Goal: Task Accomplishment & Management: Manage account settings

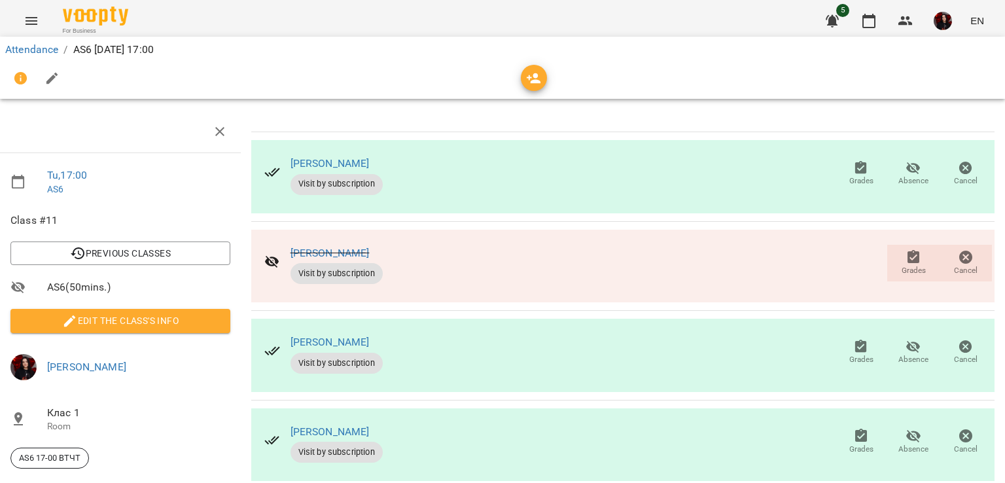
scroll to position [120, 5]
click at [853, 354] on span "Grades" at bounding box center [861, 359] width 24 height 11
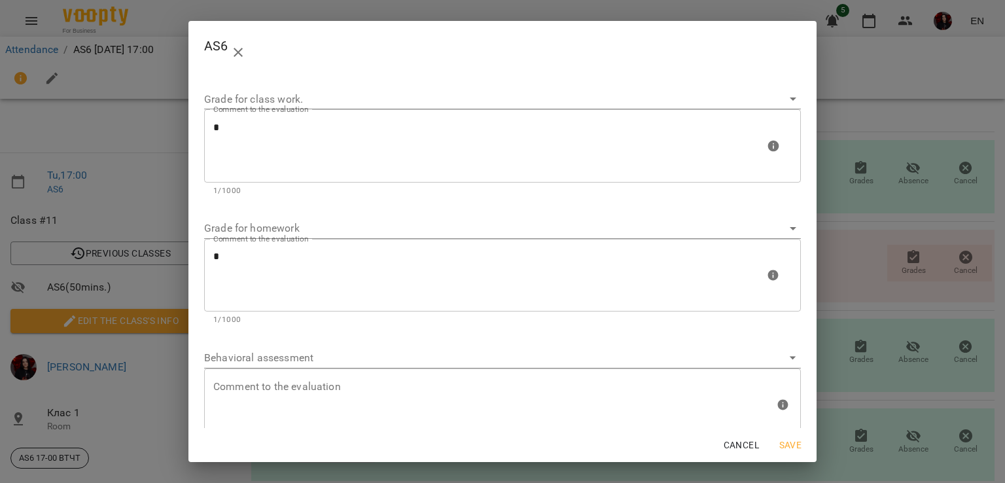
click at [901, 366] on div "AS6 Grade for class work. Comment to the evaluation * Comment to the evaluation…" at bounding box center [502, 241] width 1005 height 483
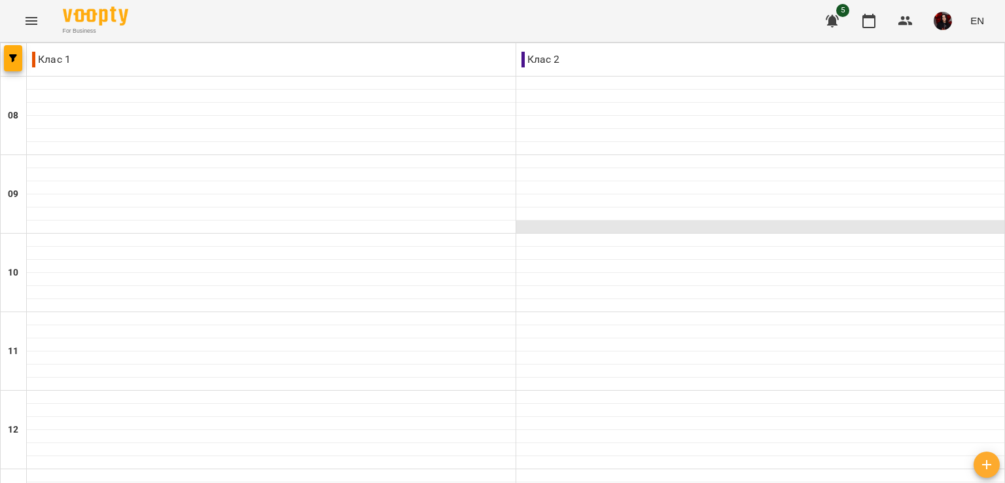
scroll to position [623, 0]
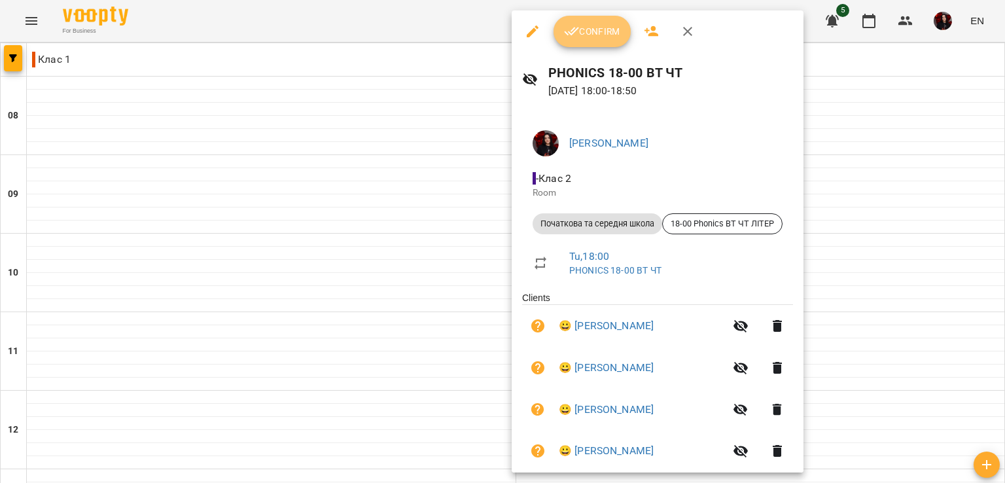
click at [597, 29] on span "Confirm" at bounding box center [592, 32] width 56 height 16
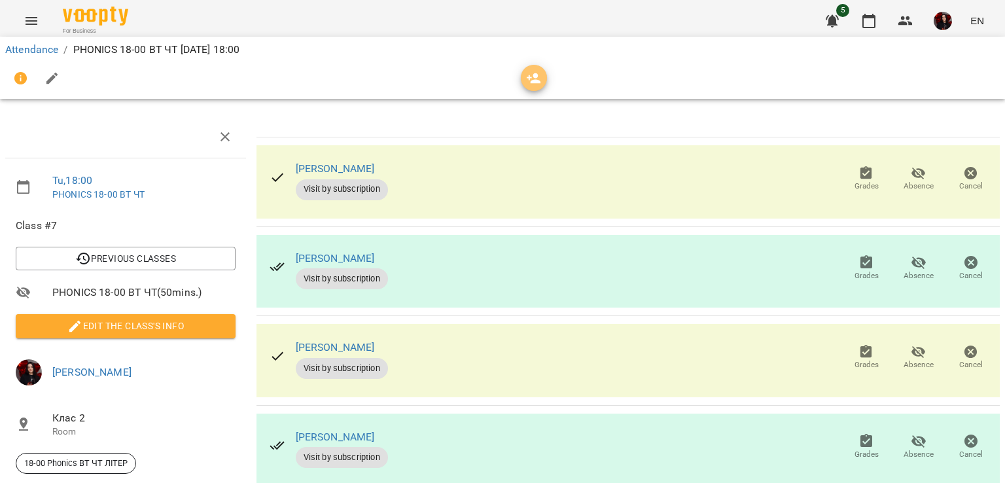
click at [531, 79] on icon "button" at bounding box center [534, 79] width 16 height 16
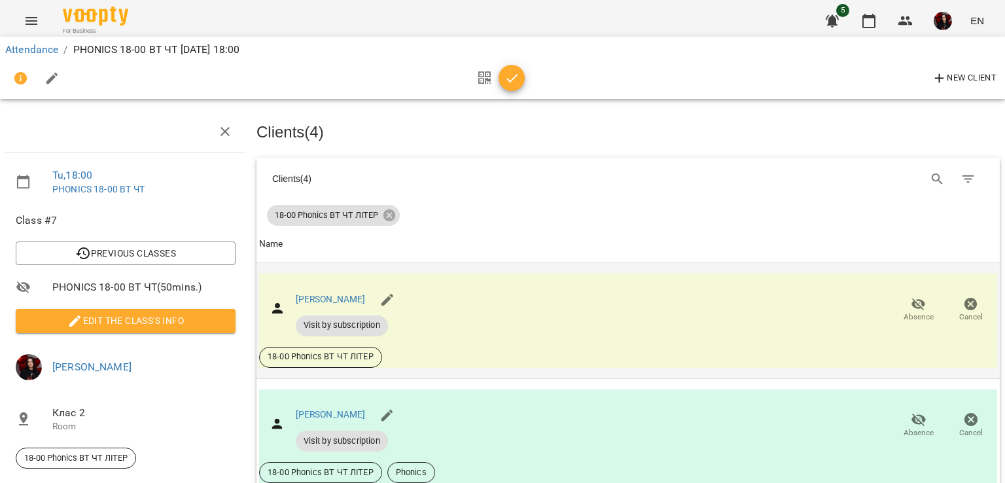
scroll to position [300, 0]
click at [502, 66] on div at bounding box center [497, 78] width 54 height 31
click at [510, 77] on icon "button" at bounding box center [512, 79] width 16 height 16
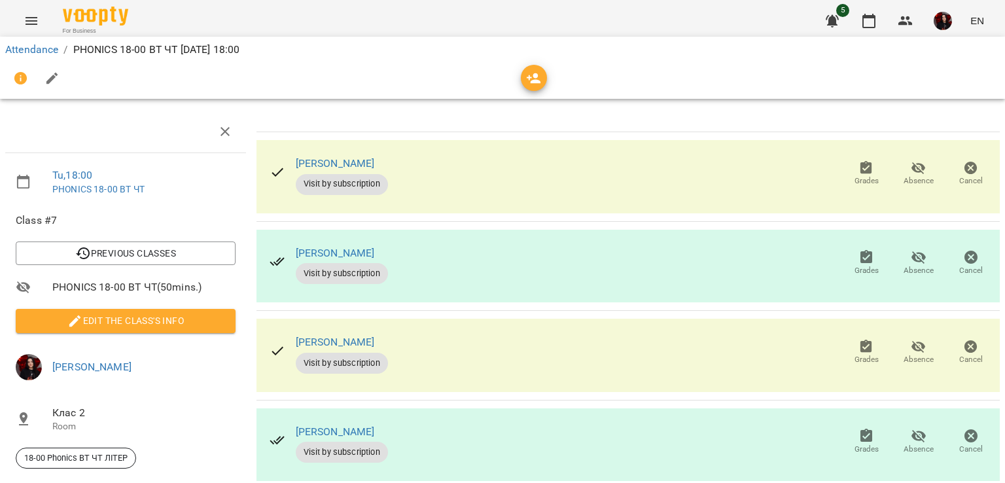
scroll to position [117, 0]
click at [910, 444] on span "Absence" at bounding box center [918, 449] width 30 height 11
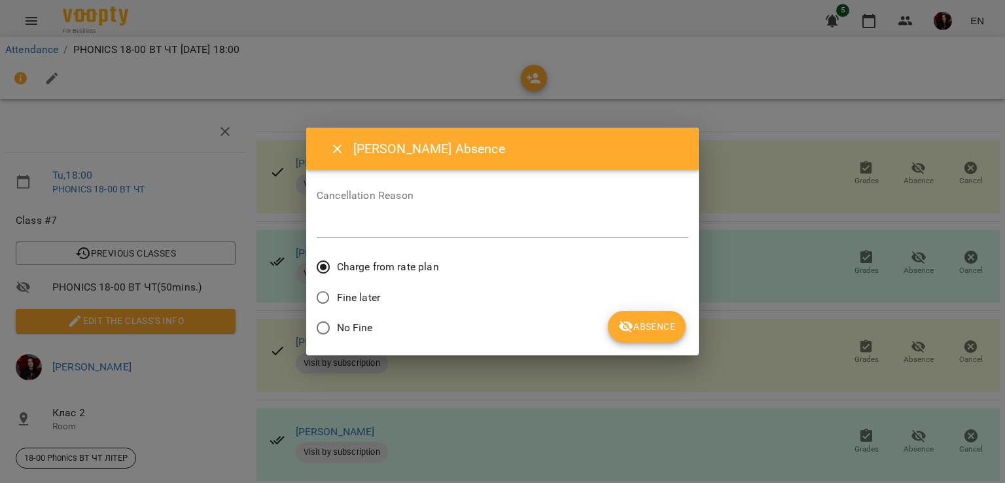
click at [368, 290] on span "Fine later" at bounding box center [358, 298] width 43 height 16
click at [360, 221] on textarea at bounding box center [503, 226] width 372 height 12
type textarea "******"
click at [638, 329] on span "Absence" at bounding box center [646, 327] width 57 height 16
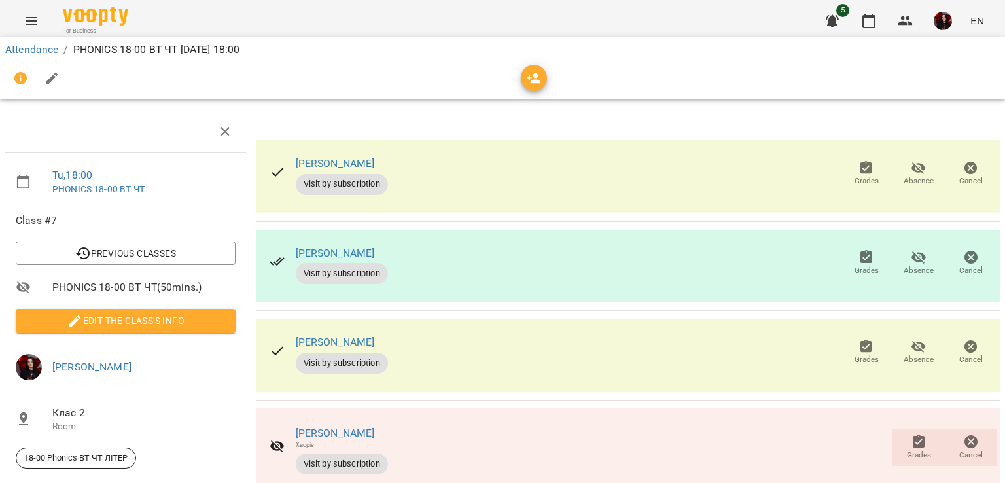
scroll to position [38, 0]
click at [854, 354] on span "Grades" at bounding box center [866, 359] width 24 height 11
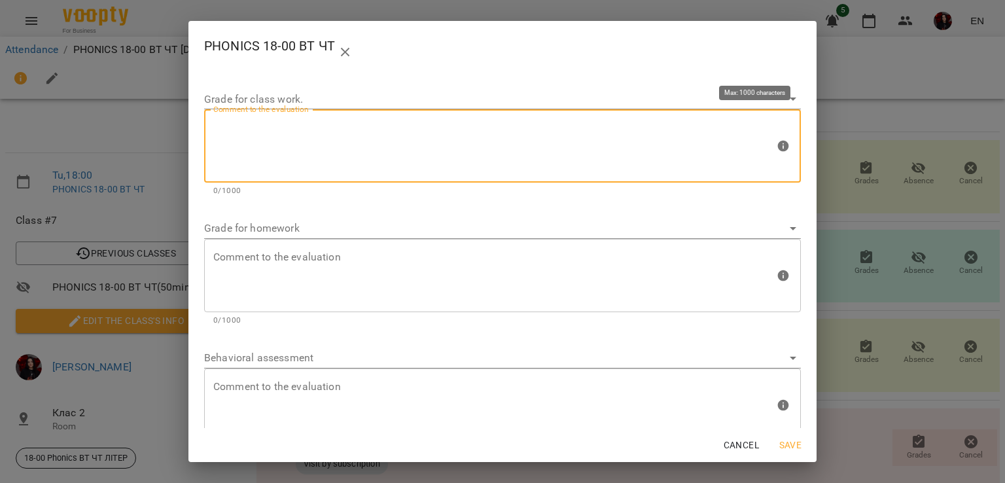
click at [408, 167] on textarea at bounding box center [493, 146] width 561 height 49
type textarea "*"
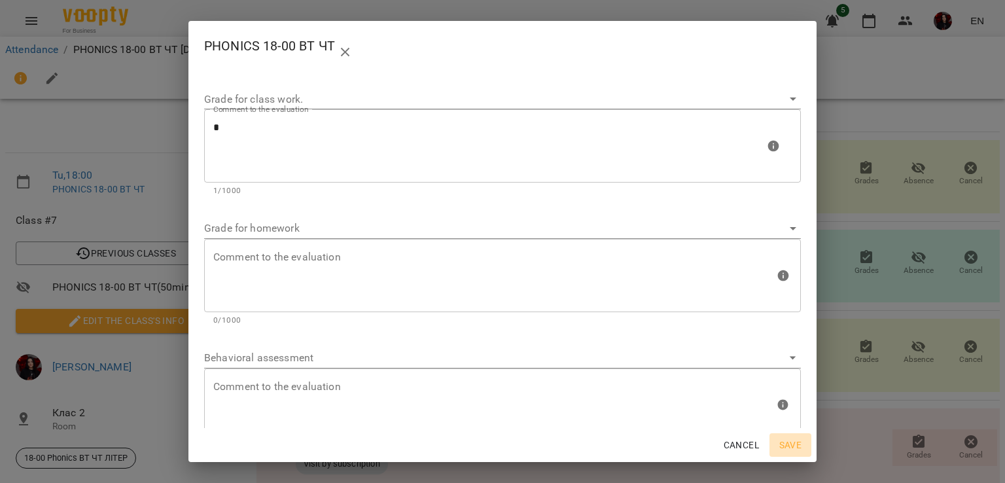
click at [784, 441] on span "Save" at bounding box center [790, 445] width 31 height 16
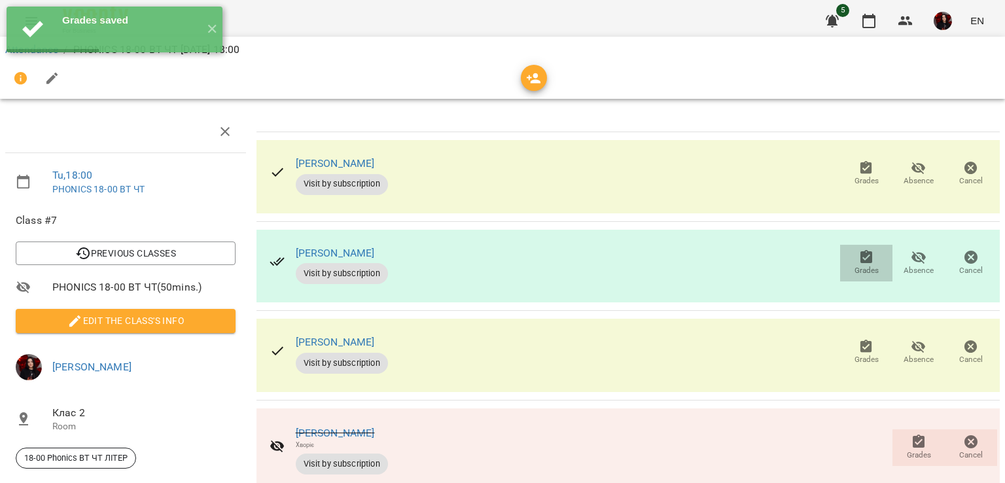
click at [860, 250] on icon "button" at bounding box center [866, 256] width 12 height 13
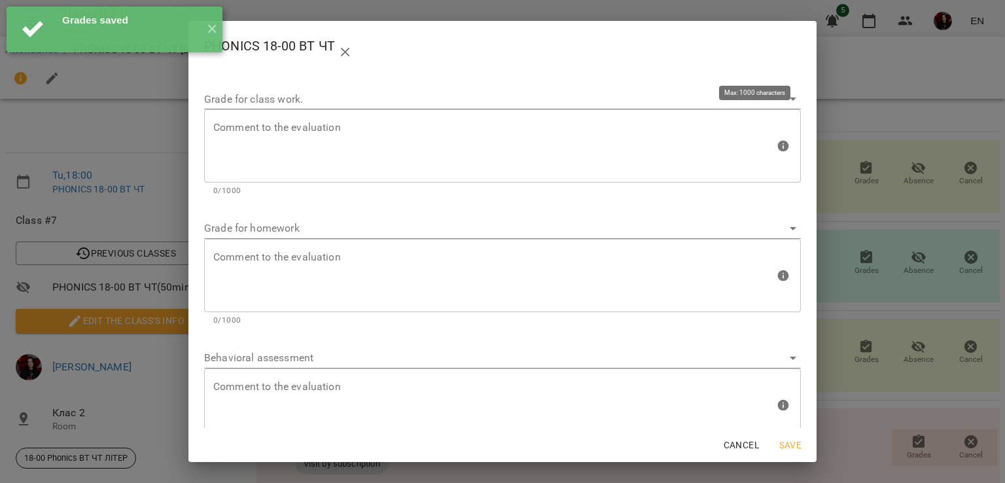
click at [275, 176] on div "Comment to the evaluation" at bounding box center [502, 145] width 597 height 73
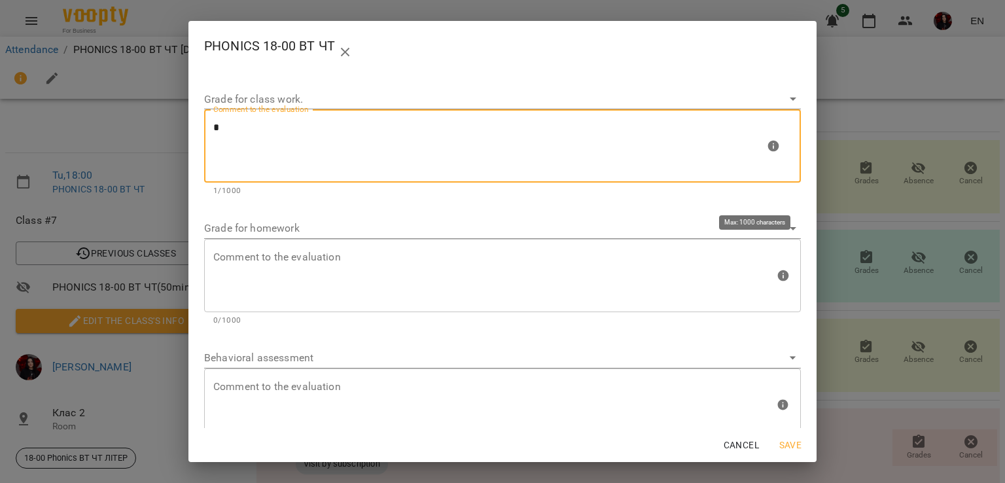
type textarea "*"
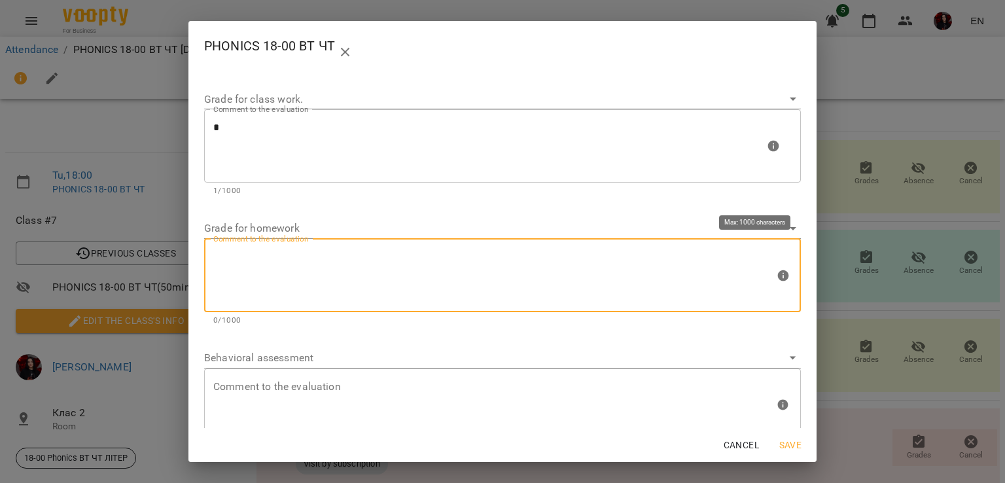
click at [359, 275] on textarea at bounding box center [493, 275] width 561 height 49
type textarea "*"
click at [778, 443] on span "Save" at bounding box center [790, 445] width 31 height 16
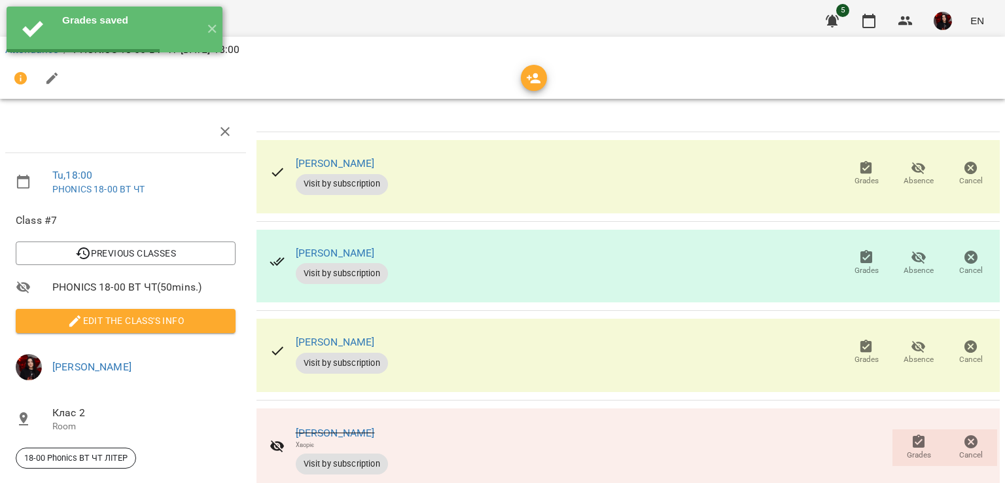
scroll to position [0, 0]
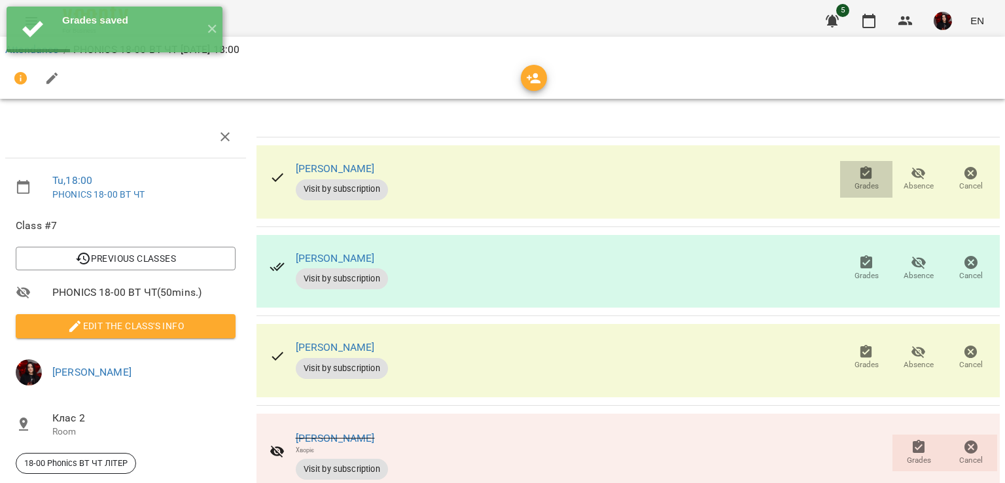
click at [876, 194] on button "Grades" at bounding box center [866, 179] width 52 height 37
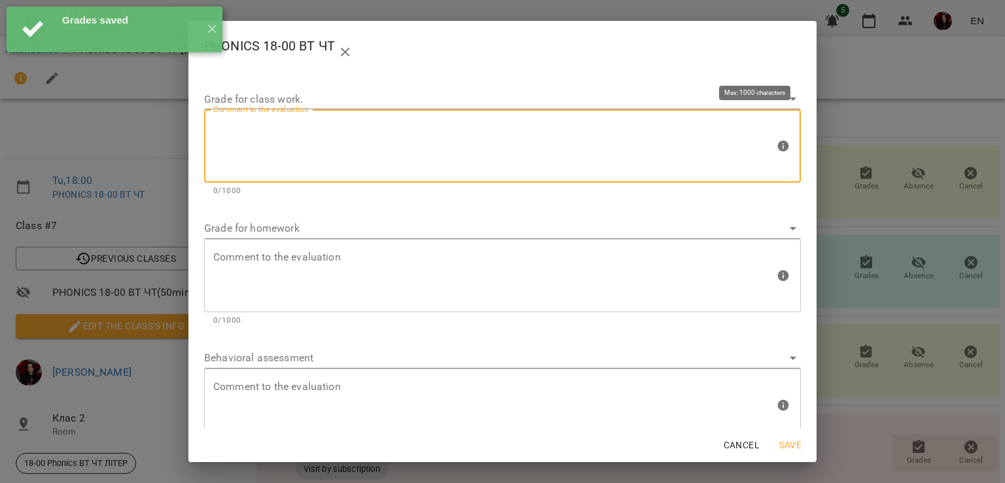
click at [557, 156] on textarea at bounding box center [493, 146] width 561 height 49
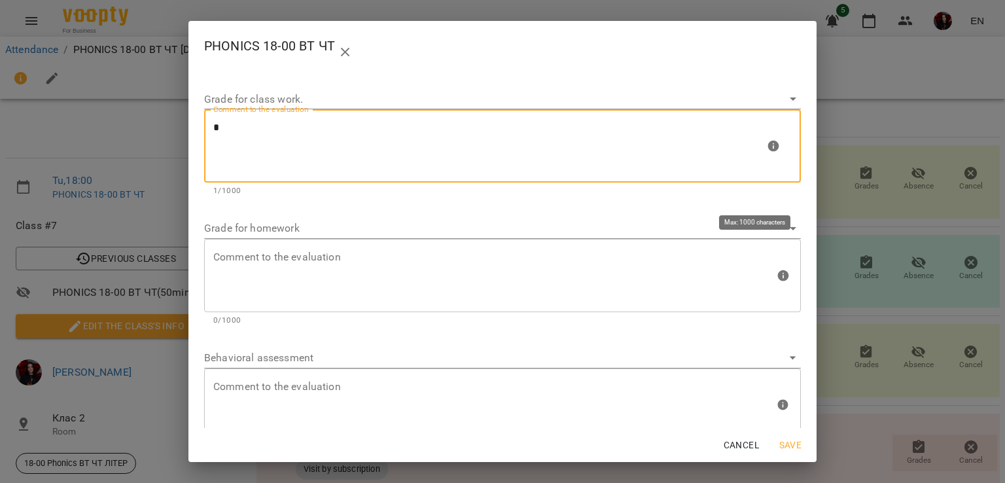
type textarea "*"
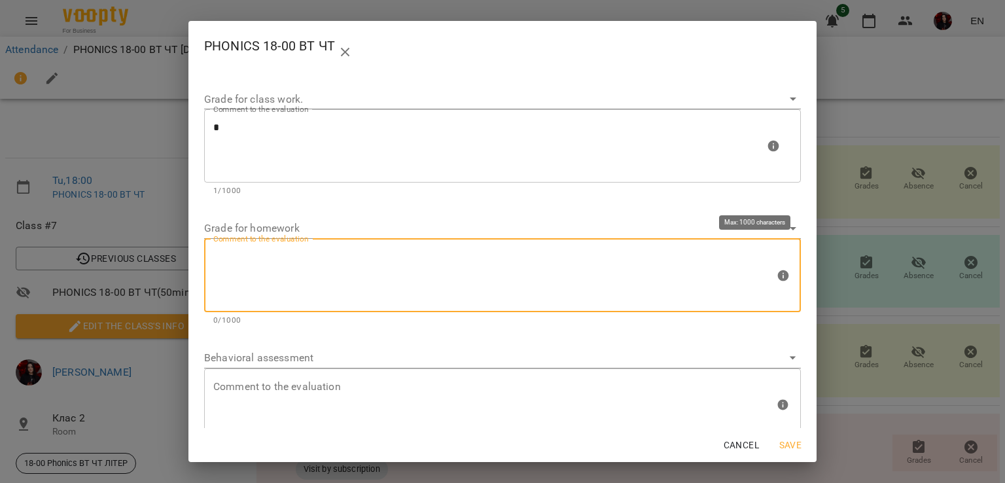
click at [497, 294] on textarea at bounding box center [493, 275] width 561 height 49
type textarea "*"
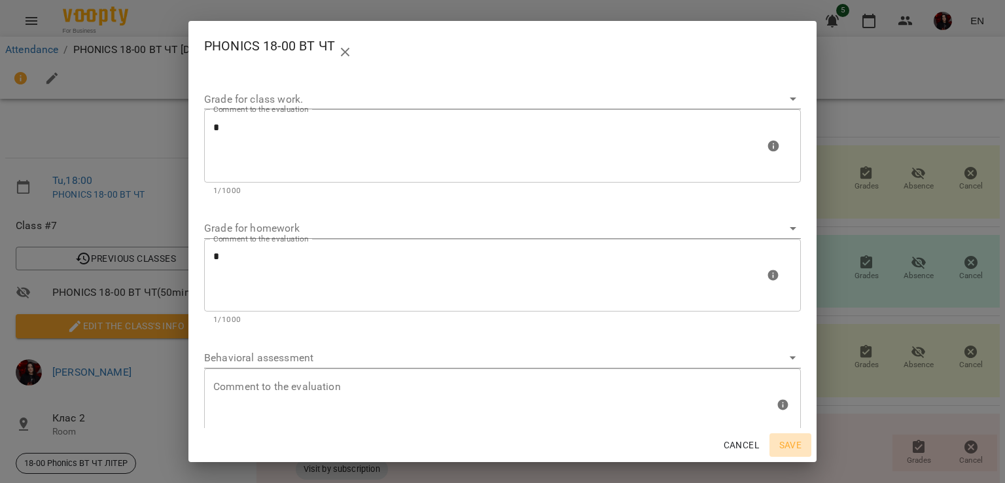
click at [790, 444] on span "Save" at bounding box center [790, 445] width 31 height 16
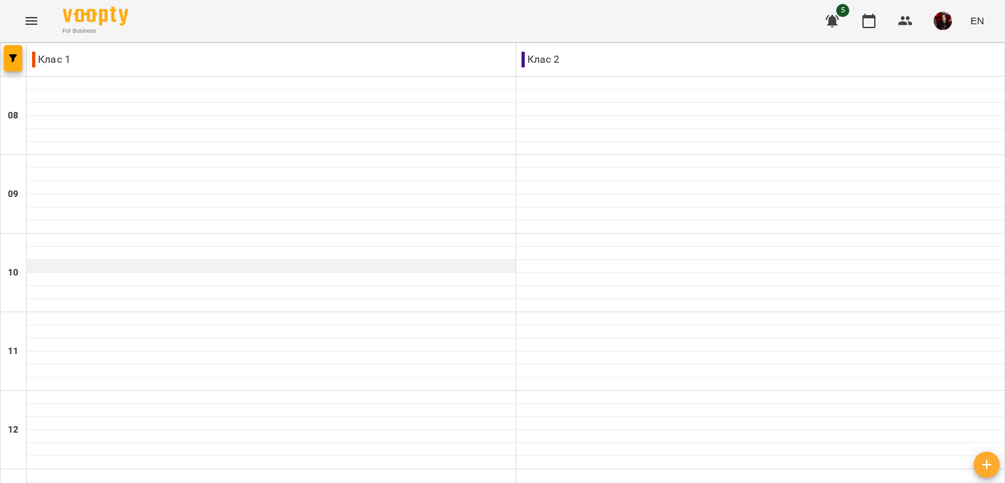
scroll to position [623, 0]
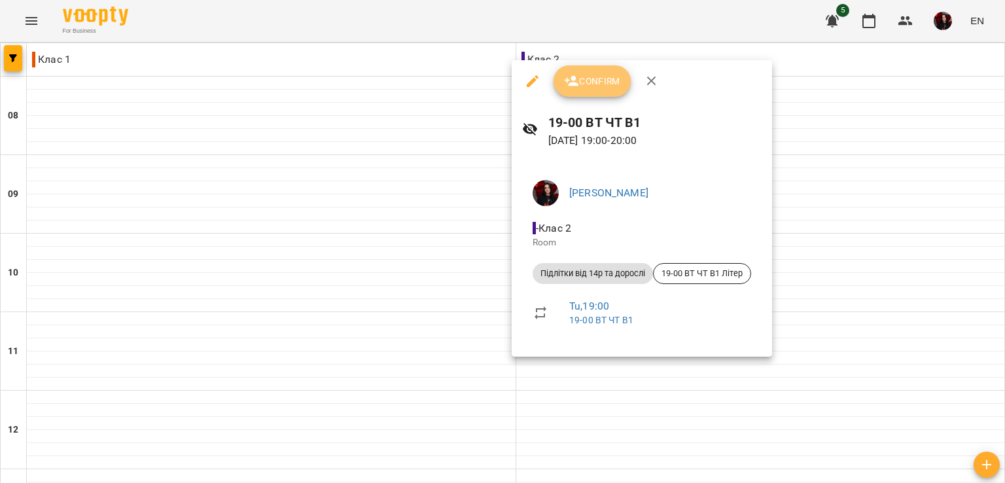
click at [585, 82] on span "Confirm" at bounding box center [592, 81] width 56 height 16
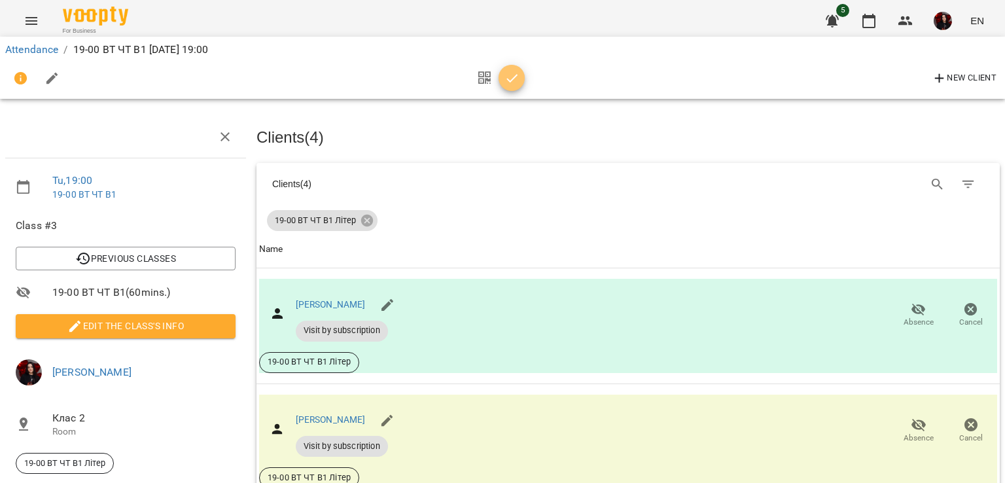
click at [508, 83] on icon "button" at bounding box center [512, 79] width 16 height 16
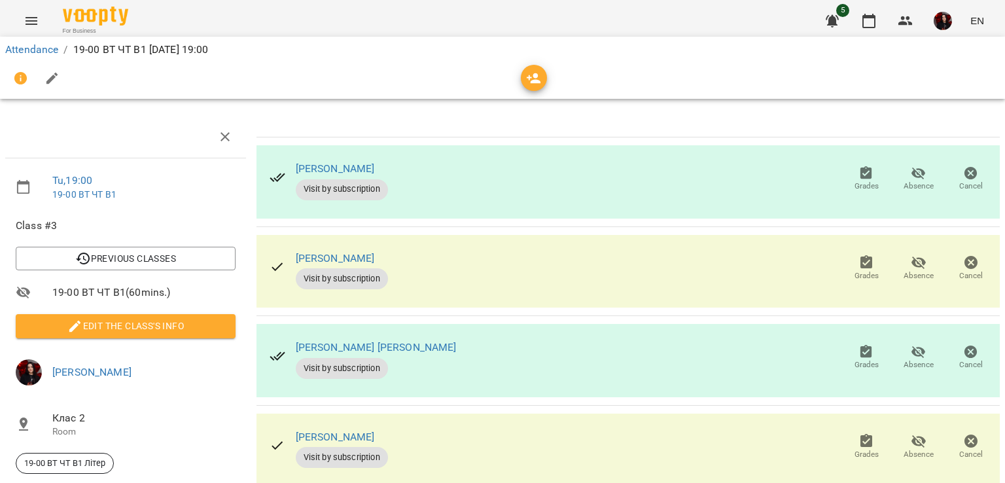
scroll to position [84, 0]
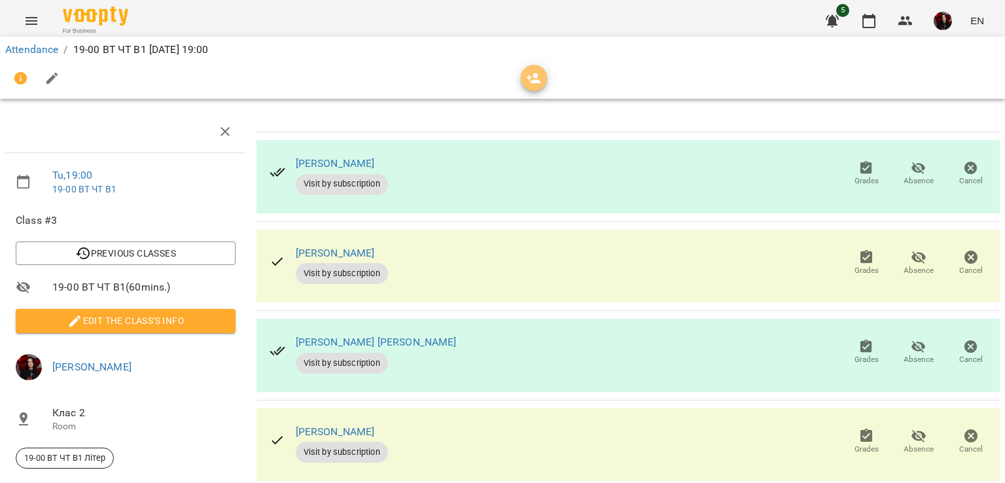
click at [533, 85] on icon "button" at bounding box center [534, 79] width 16 height 16
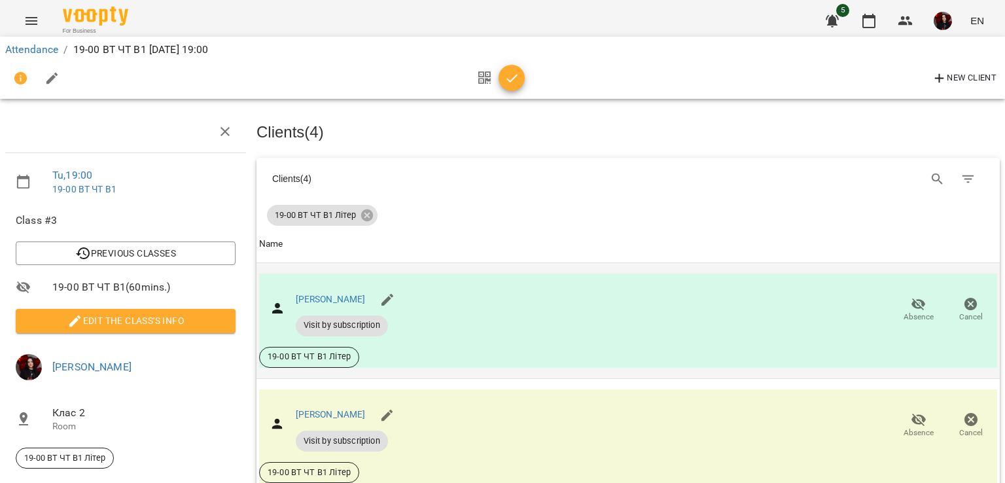
scroll to position [0, 0]
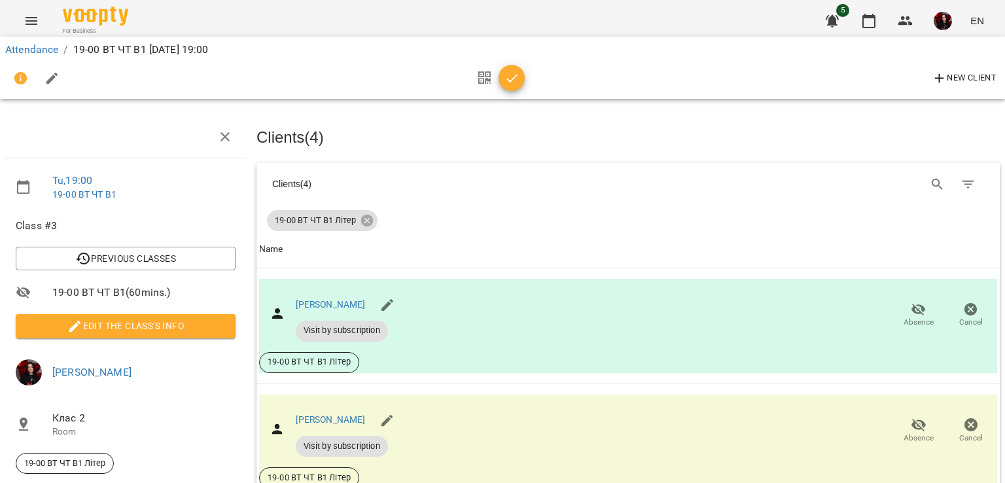
click at [517, 73] on icon "button" at bounding box center [512, 79] width 16 height 16
